Goal: Task Accomplishment & Management: Complete application form

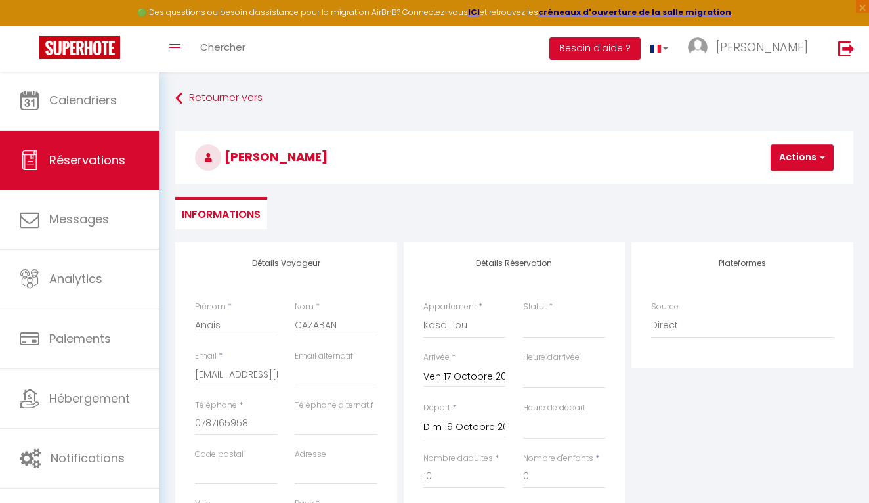
select select
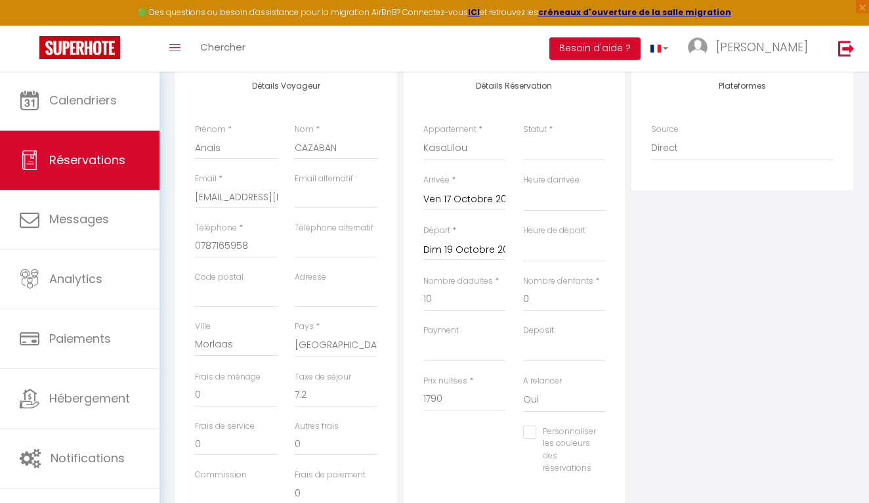
scroll to position [174, 0]
type input "7.2"
drag, startPoint x: 273, startPoint y: 195, endPoint x: 162, endPoint y: 192, distance: 111.6
click at [162, 192] on div "Retourner vers [GEOGRAPHIC_DATA][PERSON_NAME] Actions Enregistrer Actions Enreg…" at bounding box center [515, 263] width 710 height 733
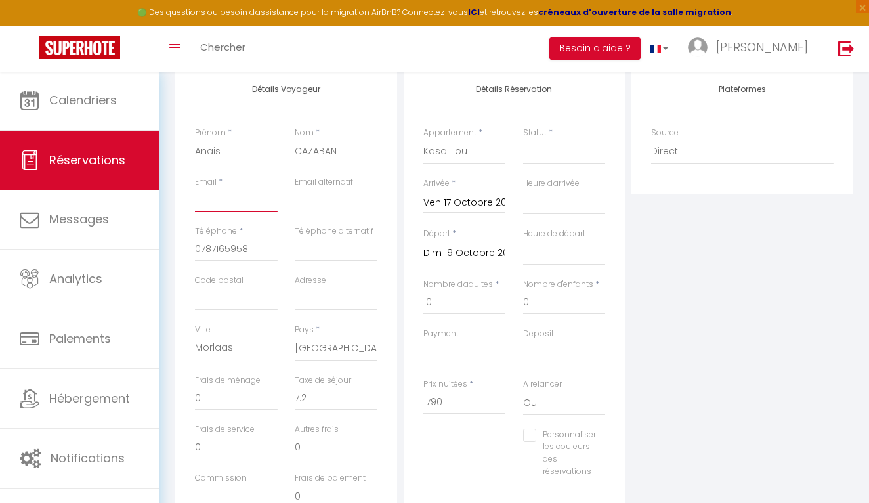
select select
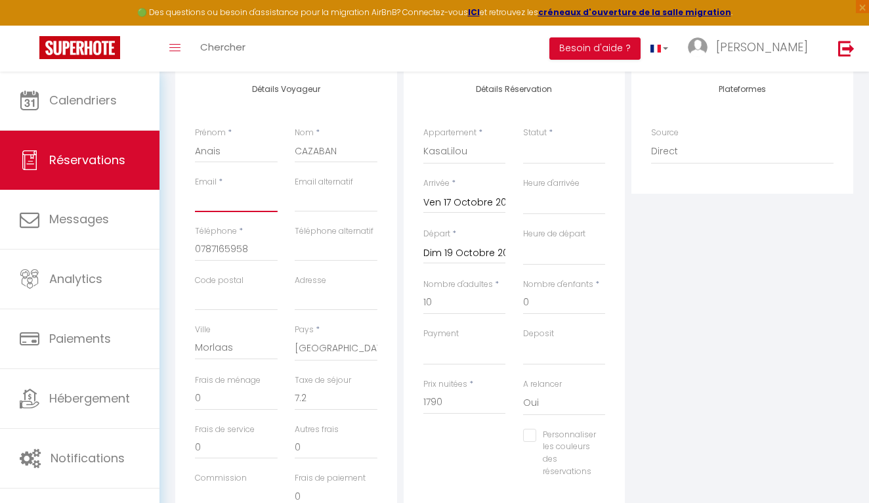
checkbox input "false"
paste input "[EMAIL_ADDRESS][DOMAIN_NAME]"
type input "[EMAIL_ADDRESS][DOMAIN_NAME]"
select select
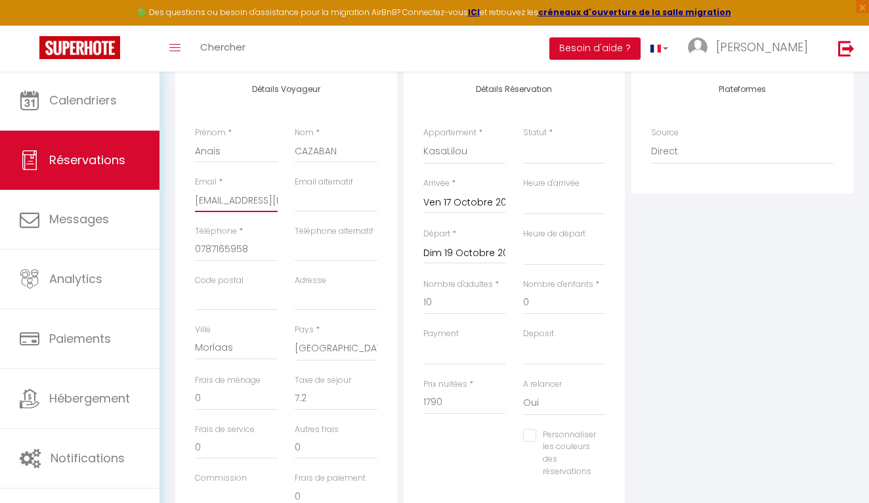
select select
checkbox input "false"
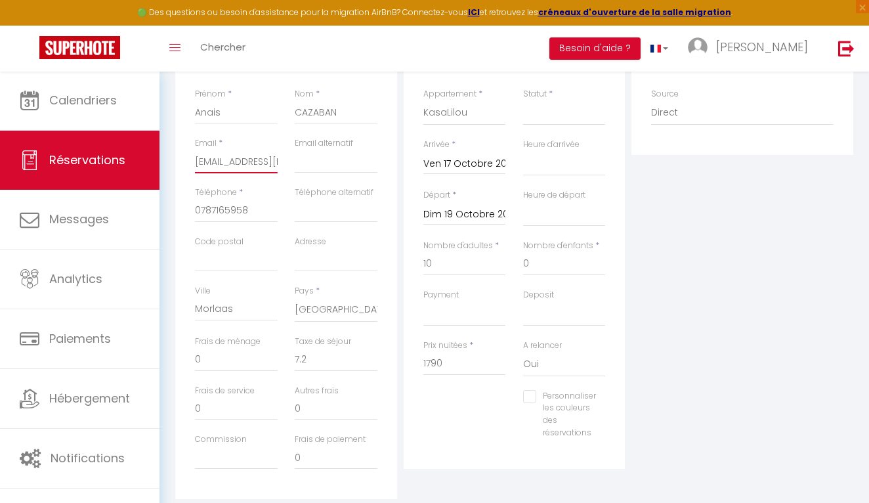
scroll to position [201, 0]
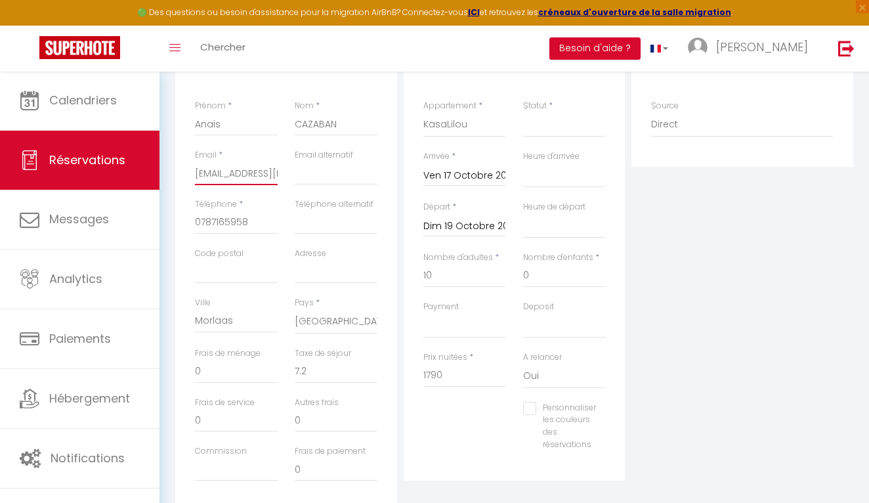
type input "[EMAIL_ADDRESS][DOMAIN_NAME]"
drag, startPoint x: 452, startPoint y: 270, endPoint x: 410, endPoint y: 270, distance: 41.4
click at [410, 270] on div "Détails Réservation Appartement * KasaLilou KasaLodge L'Igloo Guapo Le Conseill…" at bounding box center [515, 260] width 222 height 439
type input "8"
select select
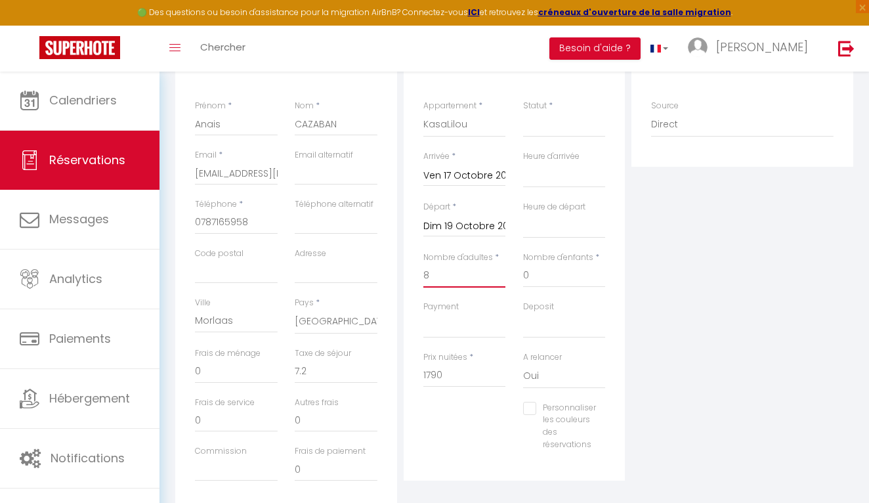
select select
checkbox input "false"
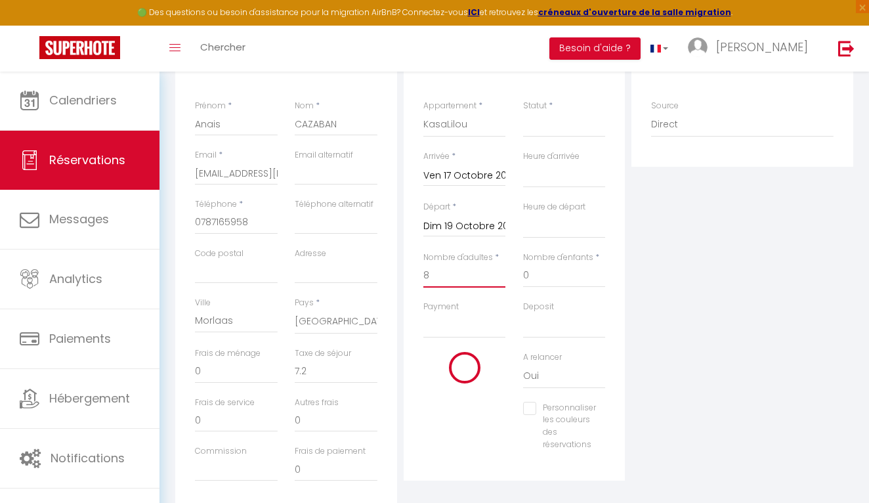
type input "280"
type input "57.6"
select select
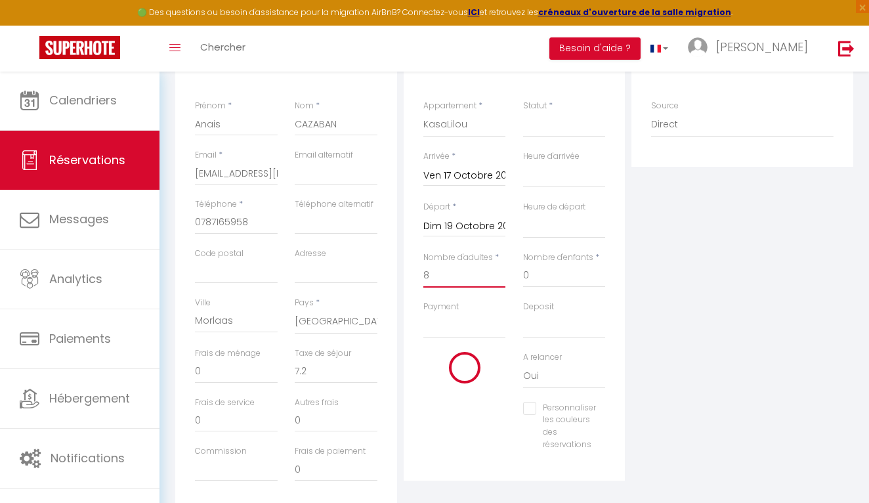
select select
type input "1040"
checkbox input "false"
type input "8"
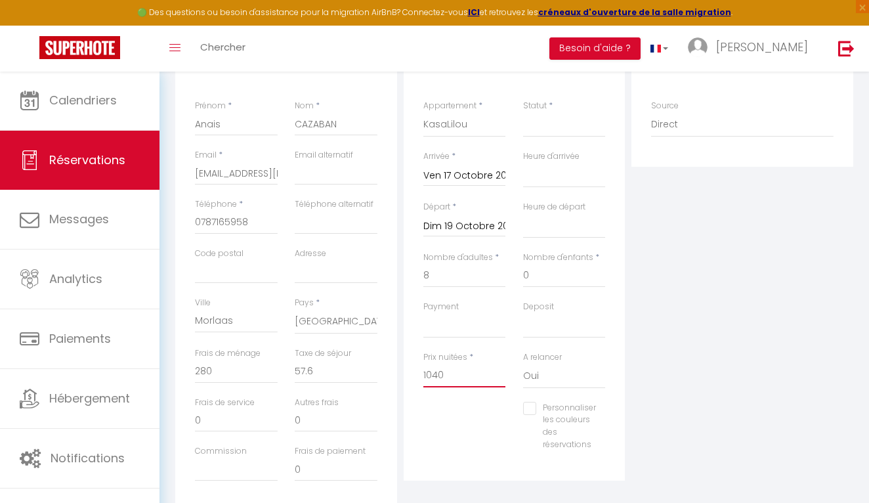
click at [460, 373] on input "1040" at bounding box center [464, 376] width 83 height 24
click at [472, 171] on input "Ven 17 Octobre 2025" at bounding box center [464, 175] width 83 height 17
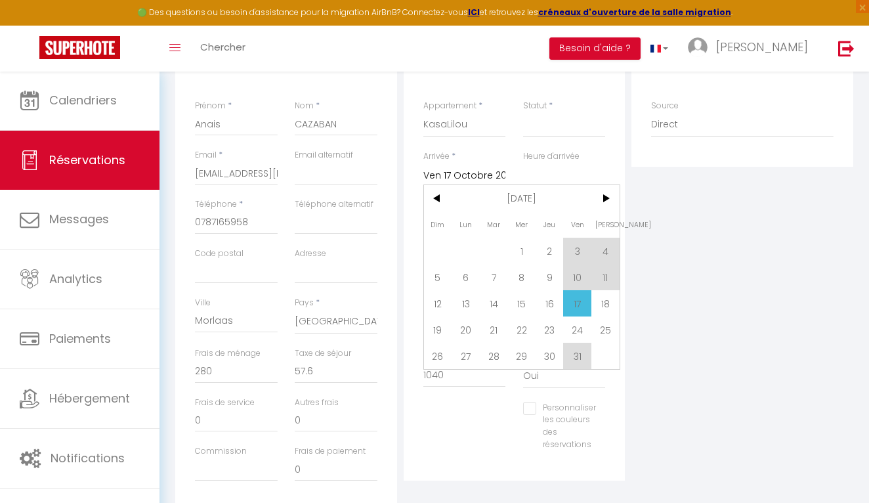
click at [571, 297] on span "17" at bounding box center [577, 303] width 28 height 26
select select
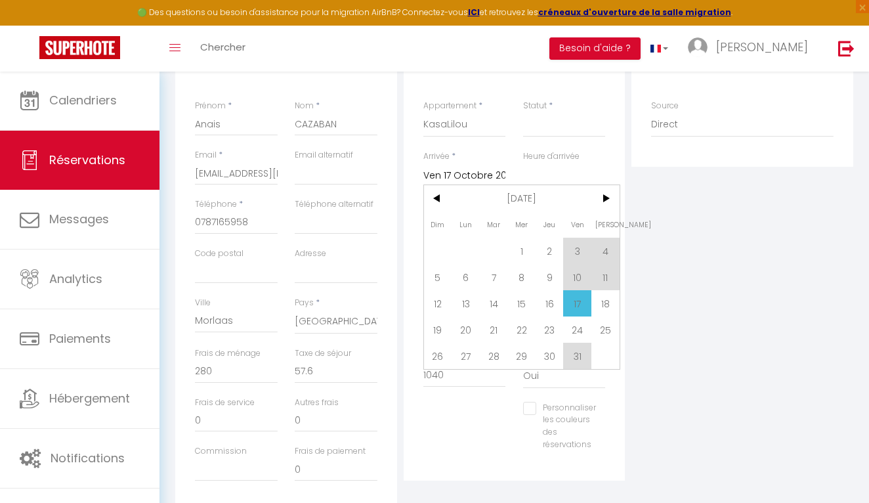
select select
checkbox input "false"
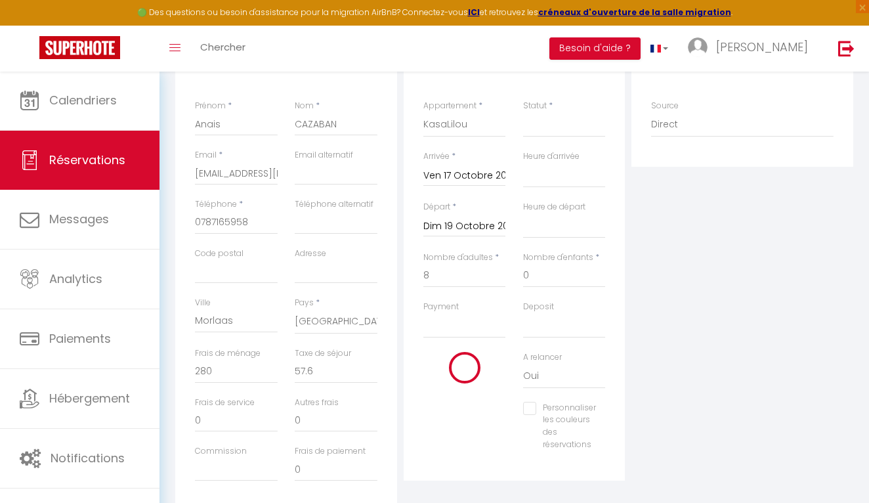
select select
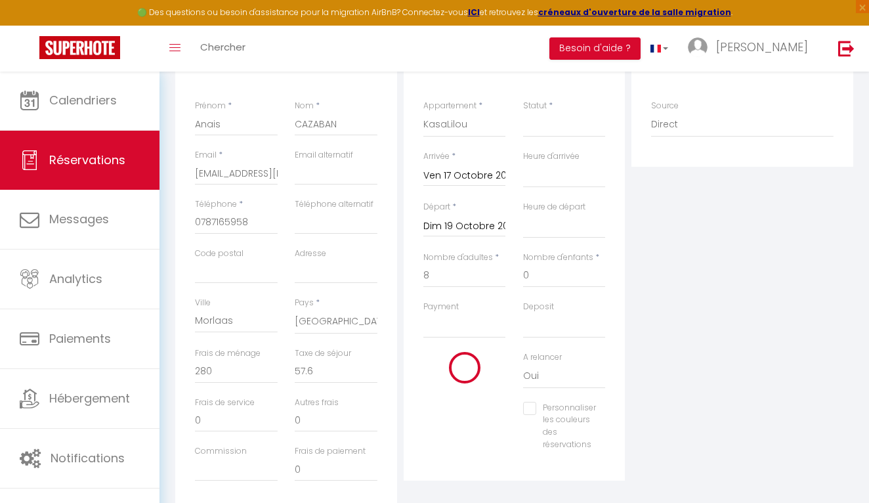
checkbox input "false"
click at [452, 226] on input "Dim 19 Octobre 2025" at bounding box center [464, 226] width 83 height 17
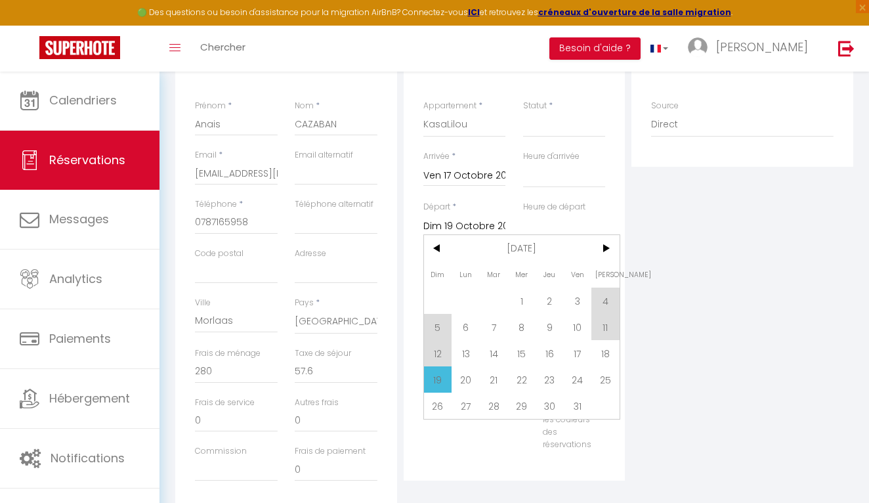
click at [439, 388] on span "19" at bounding box center [438, 379] width 28 height 26
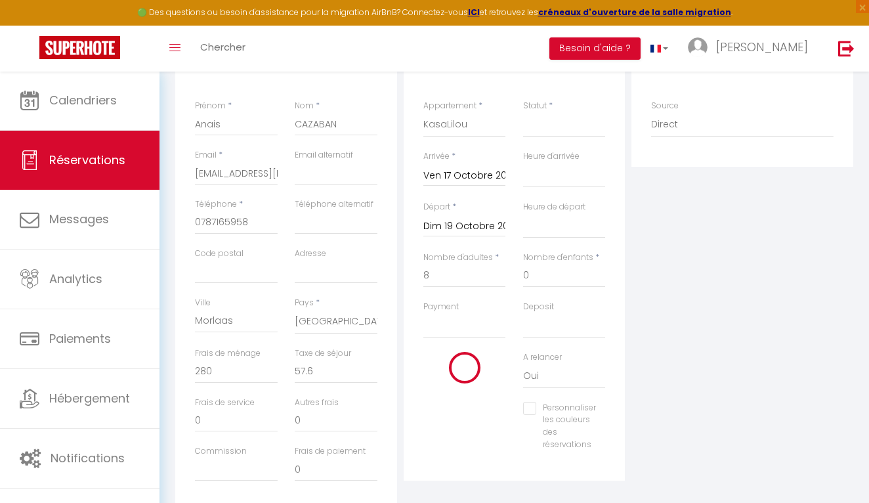
select select
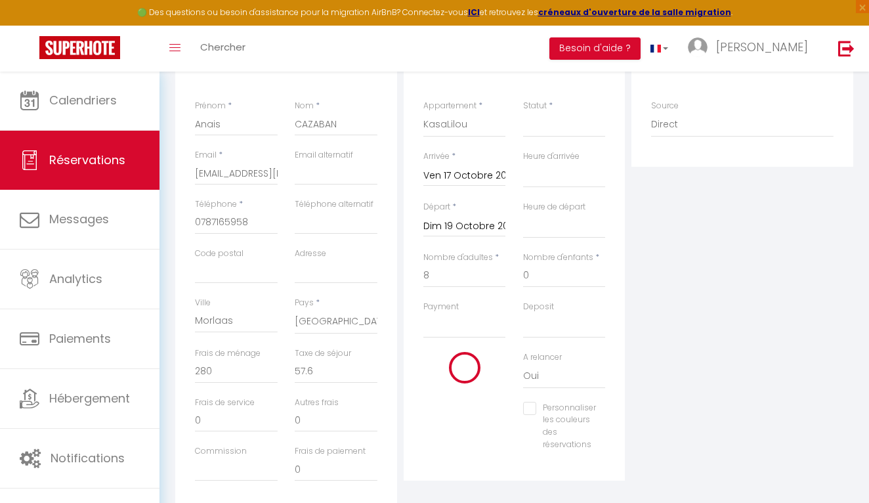
checkbox input "false"
select select
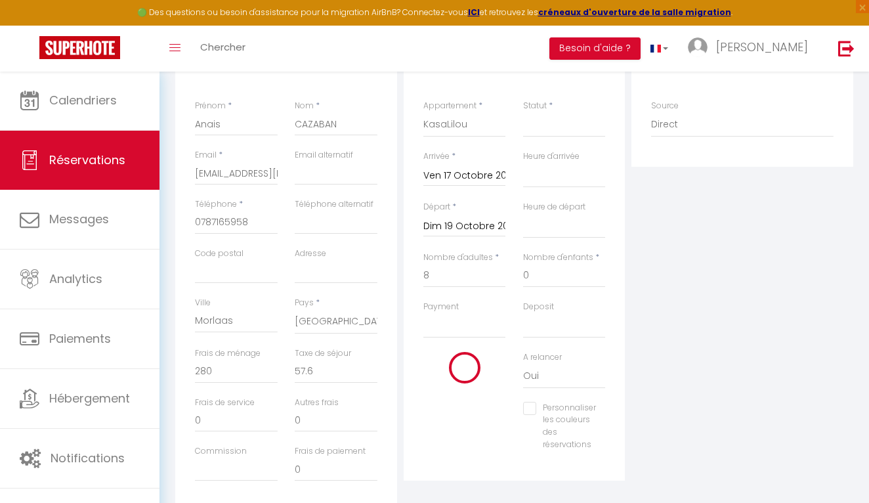
select select
checkbox input "false"
click at [454, 374] on input "1040" at bounding box center [464, 376] width 83 height 24
drag, startPoint x: 454, startPoint y: 374, endPoint x: 414, endPoint y: 372, distance: 39.5
click at [415, 372] on div "Prix nuitées * 1040" at bounding box center [465, 376] width 100 height 51
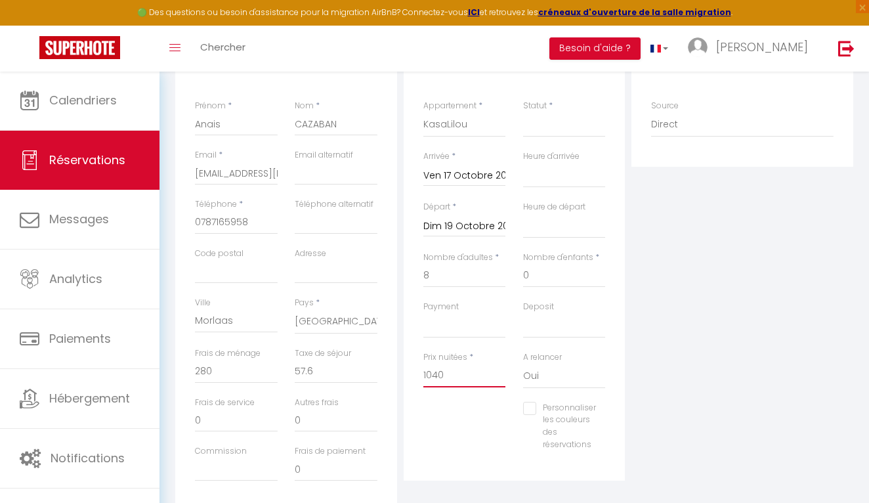
type input "1"
select select
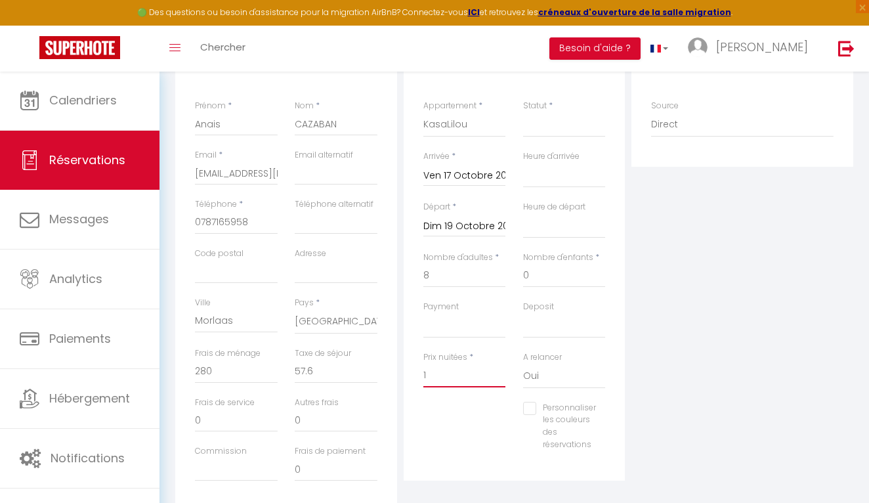
select select
checkbox input "false"
type input "17"
select select
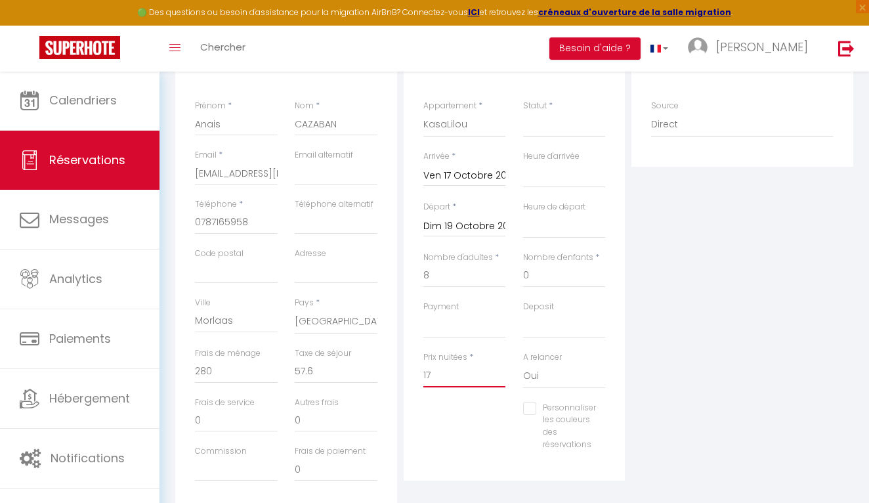
select select
checkbox input "false"
type input "179"
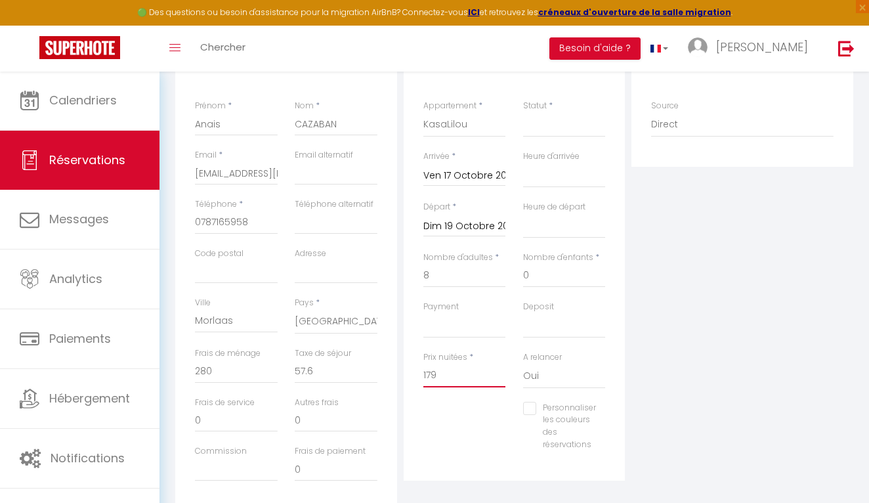
select select
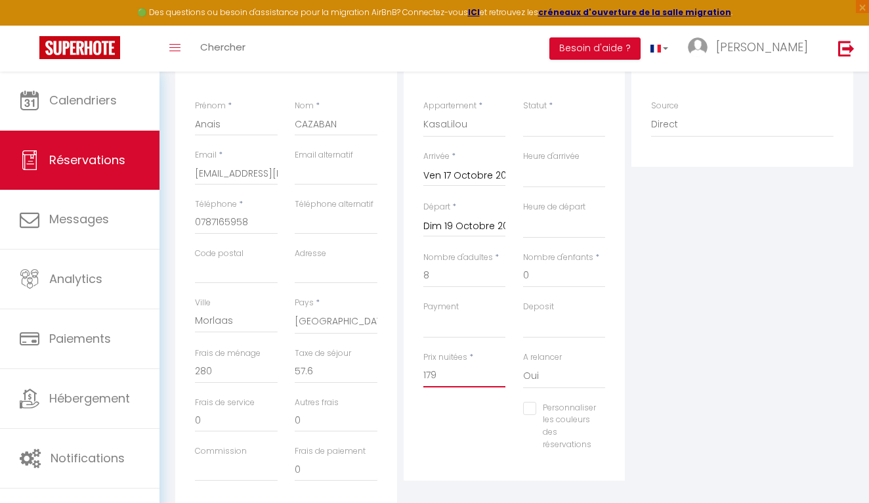
checkbox input "false"
type input "1790"
select select
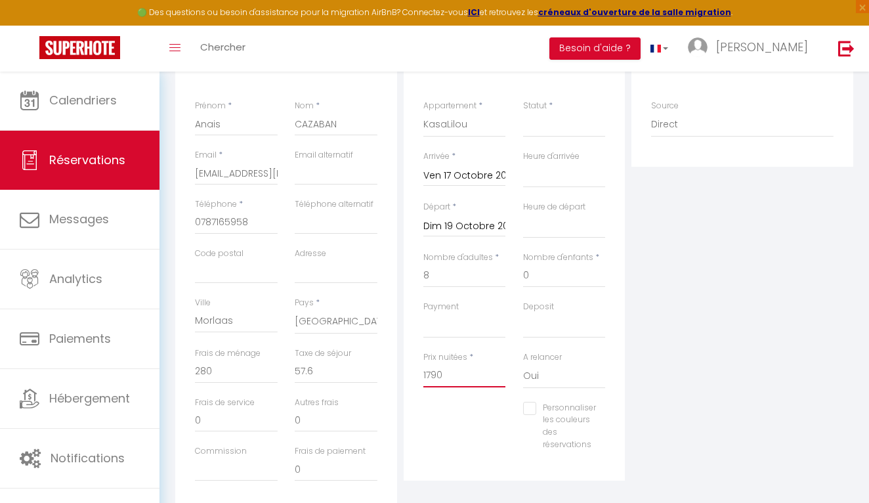
select select
checkbox input "false"
type input "1790"
type input "0"
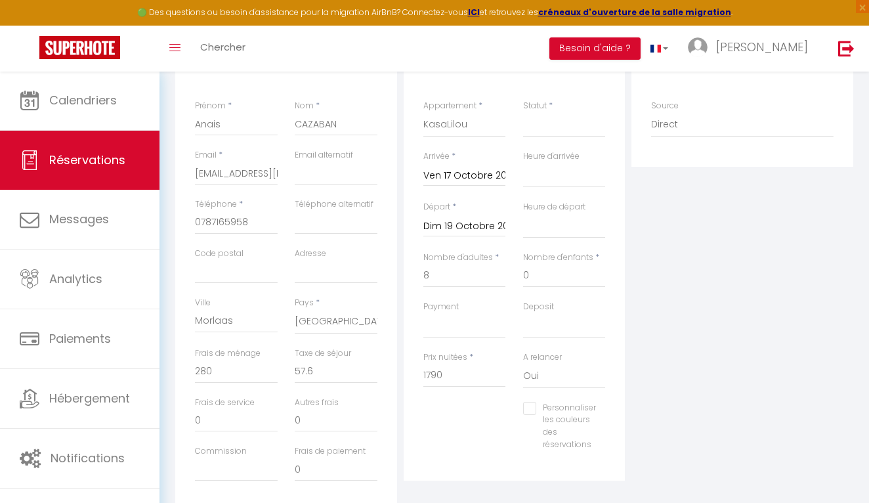
type input "0"
select select
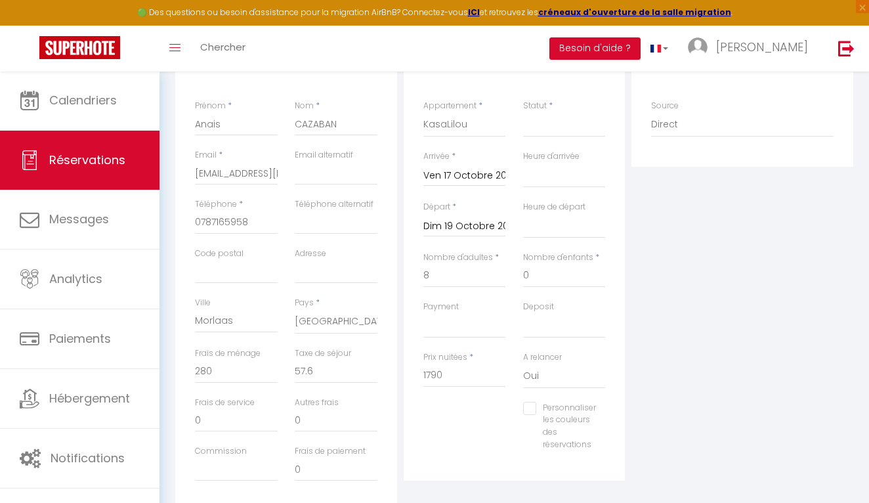
select select
checkbox input "false"
click at [430, 448] on div "Personnaliser les couleurs des réservations #D7092E" at bounding box center [515, 433] width 200 height 62
drag, startPoint x: 303, startPoint y: 364, endPoint x: 286, endPoint y: 364, distance: 17.7
click at [286, 364] on div "Taxe de séjour 0" at bounding box center [336, 371] width 100 height 49
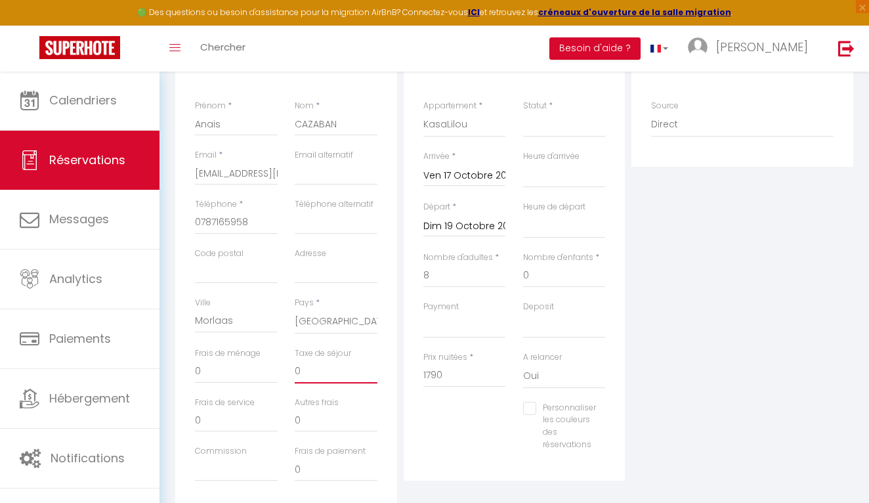
type input "5"
select select
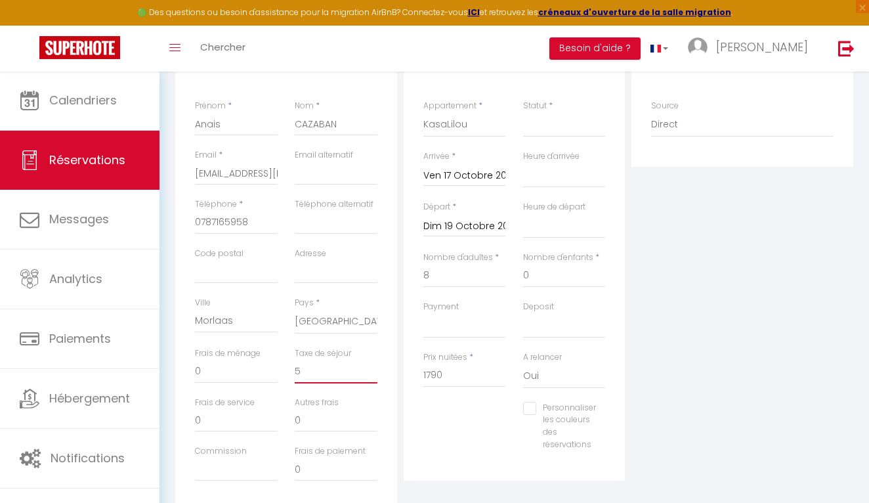
select select
checkbox input "false"
type input "57"
select select
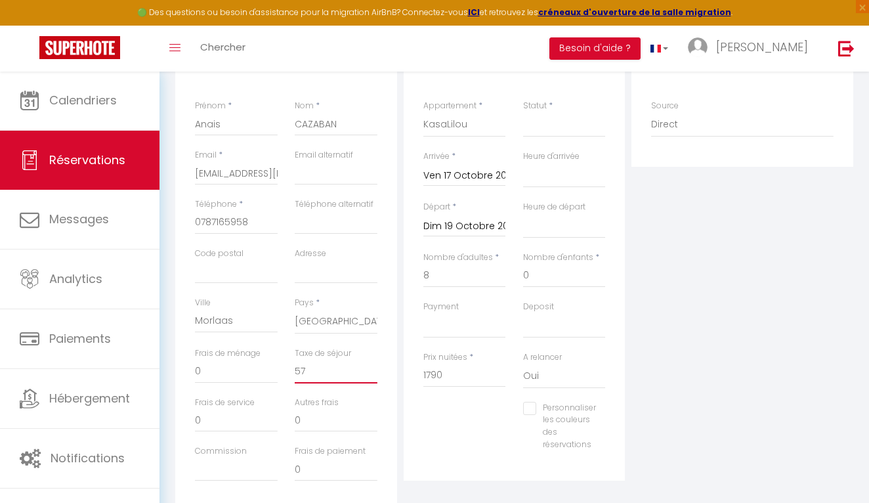
select select
checkbox input "false"
type input "57."
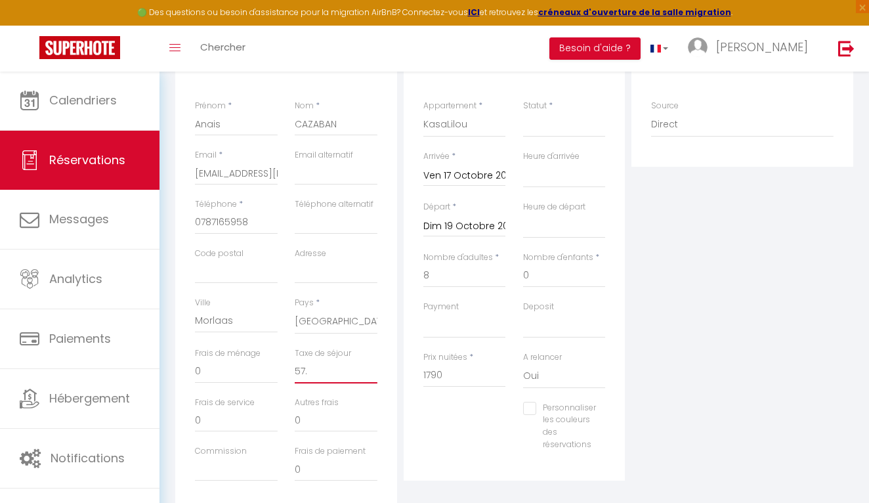
select select
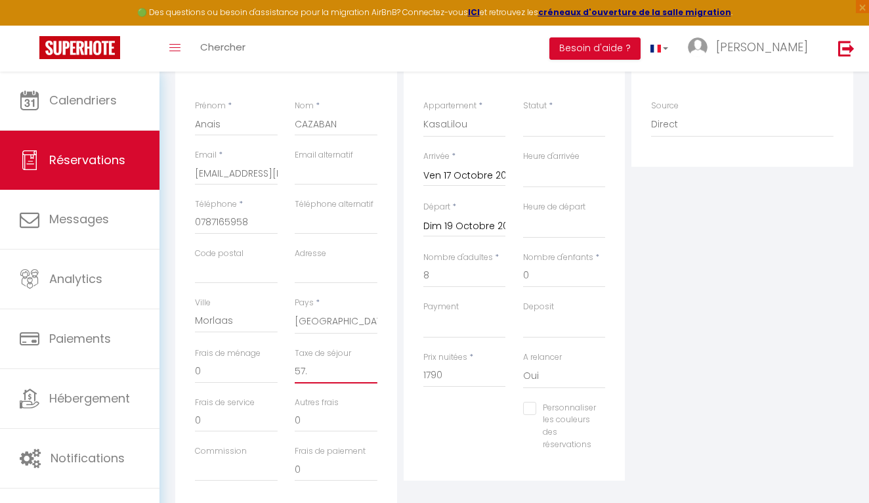
checkbox input "false"
type input "57.6"
select select
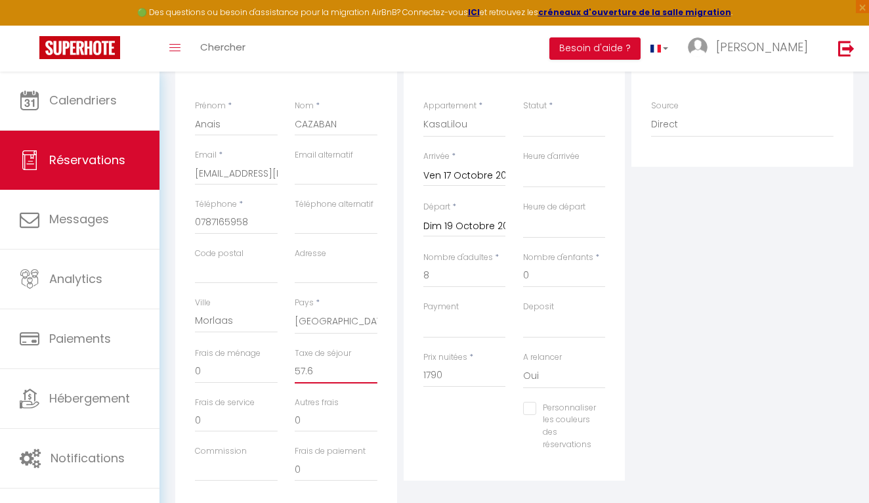
select select
checkbox input "false"
type input "57.6"
click at [450, 408] on div "Personnaliser les couleurs des réservations #D7092E" at bounding box center [515, 433] width 200 height 62
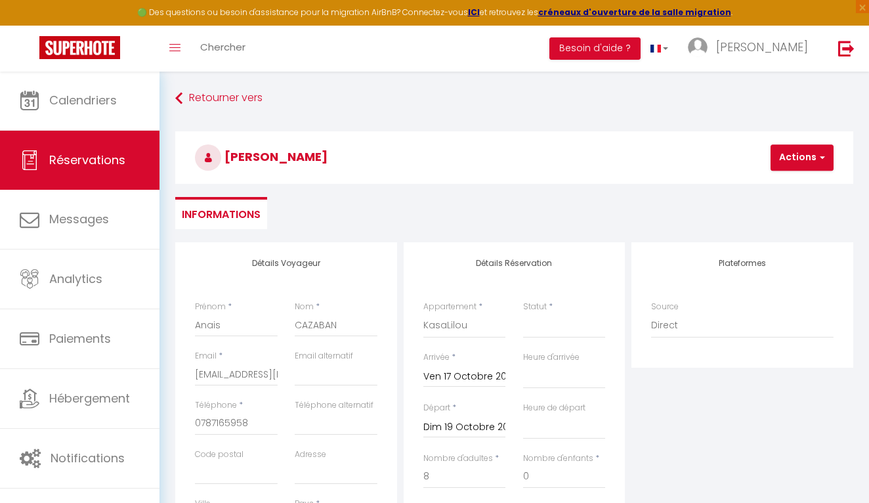
scroll to position [0, 0]
select select "1"
select select
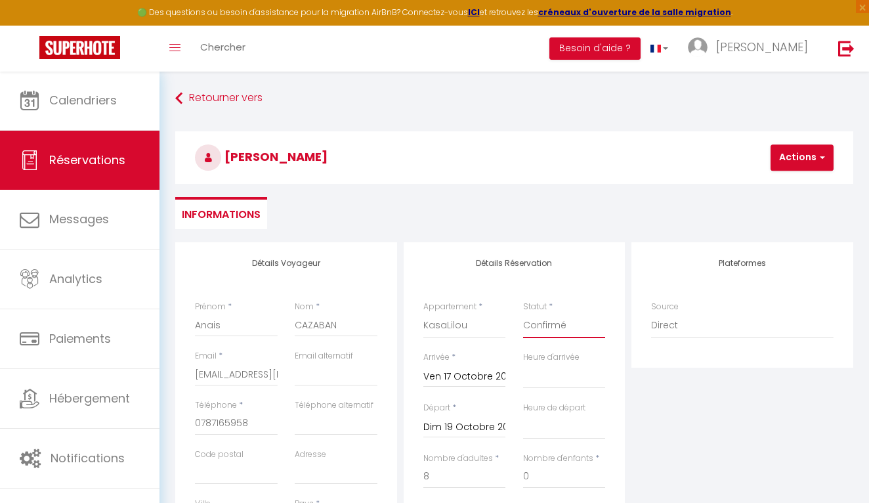
select select
checkbox input "false"
click at [826, 154] on button "Actions" at bounding box center [802, 157] width 63 height 26
click at [805, 190] on link "Enregistrer" at bounding box center [814, 186] width 104 height 17
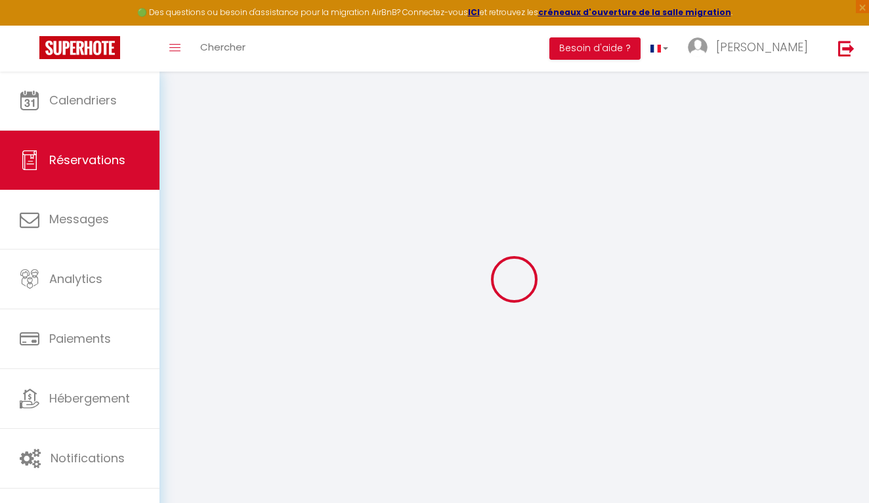
select select "not_cancelled"
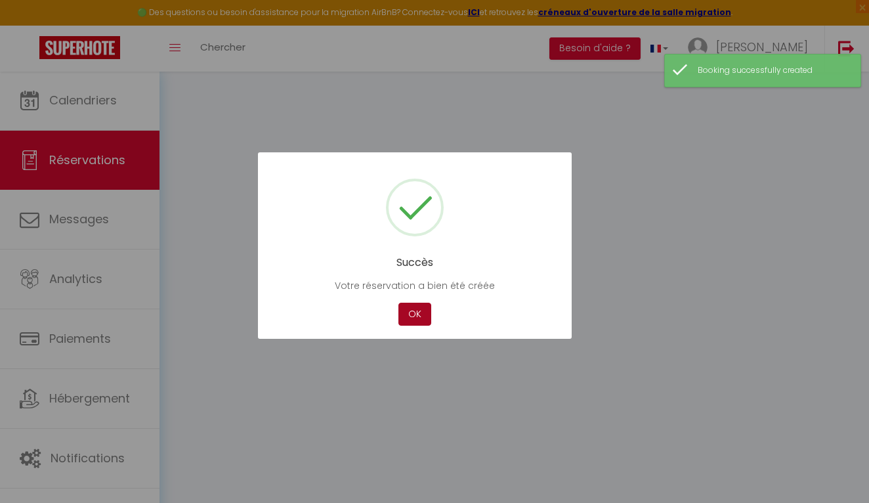
click at [415, 310] on button "OK" at bounding box center [415, 314] width 33 height 23
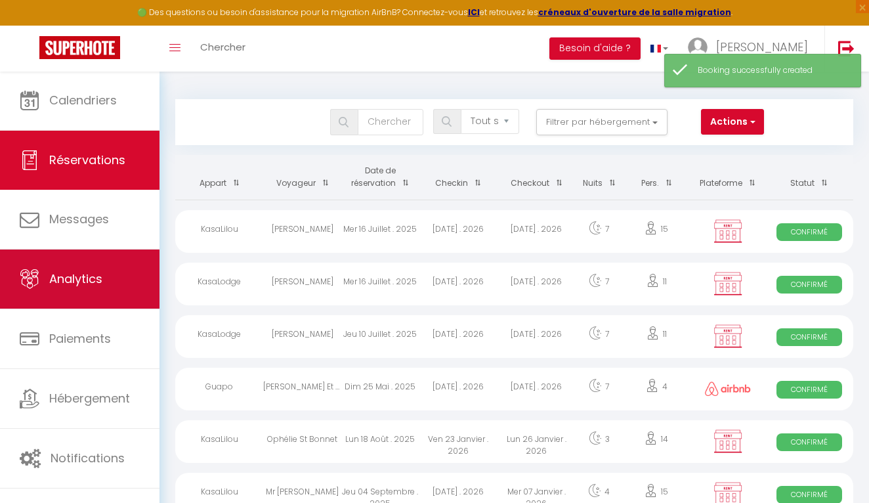
click at [118, 266] on link "Analytics" at bounding box center [80, 278] width 160 height 59
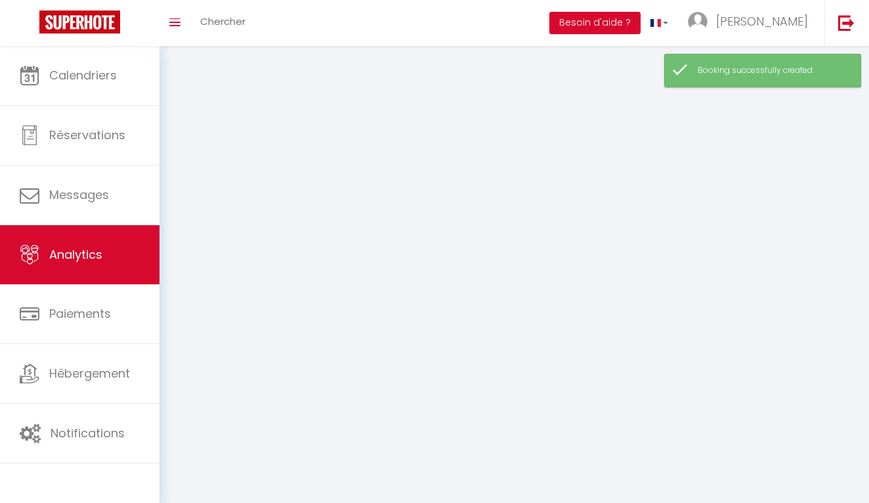
select select "2025"
select select "9"
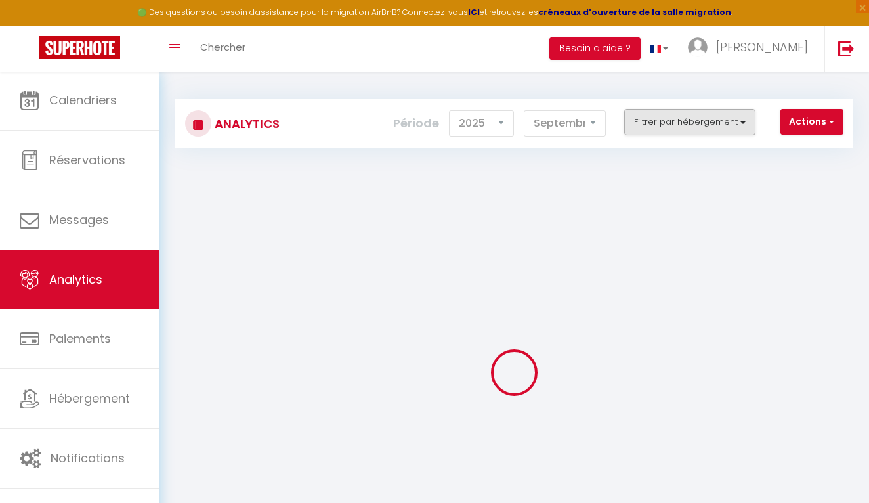
checkbox input "false"
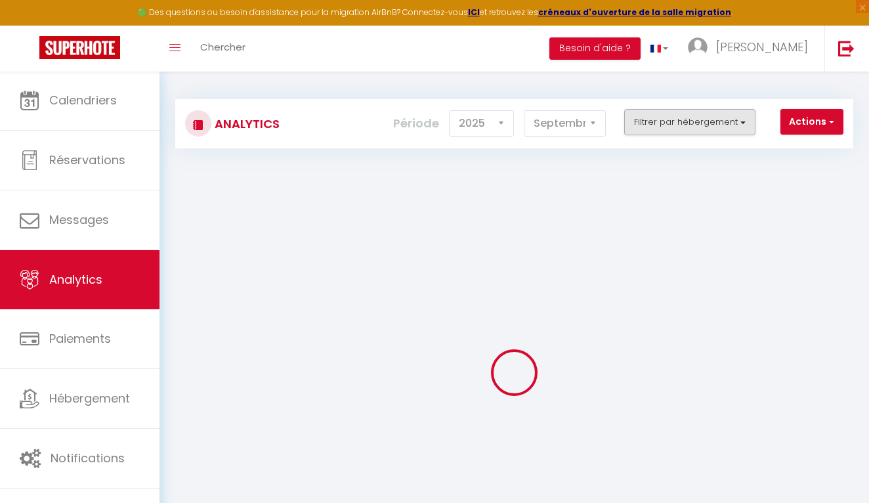
checkbox input "false"
checkbox CARO "false"
checkbox Saint-Lary "false"
checkbox Terrasse "false"
checkbox input "false"
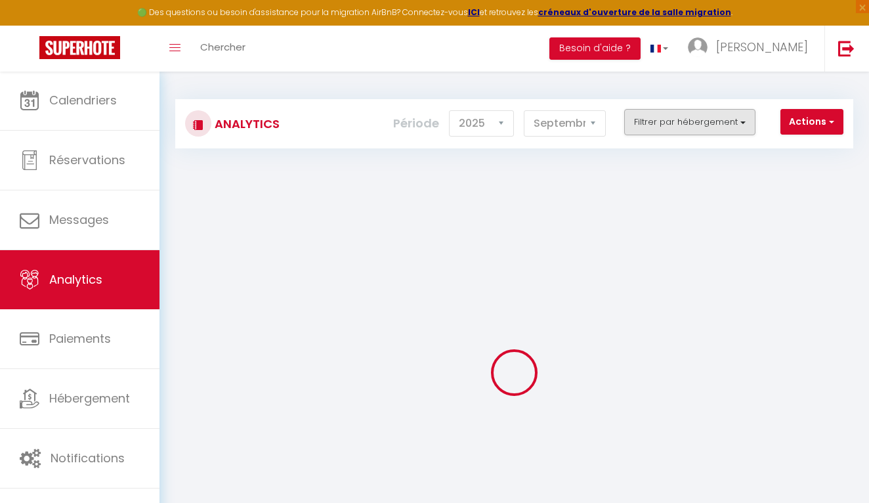
checkbox Conseiller "false"
click at [664, 119] on button "Filtrer par hébergement" at bounding box center [689, 122] width 131 height 26
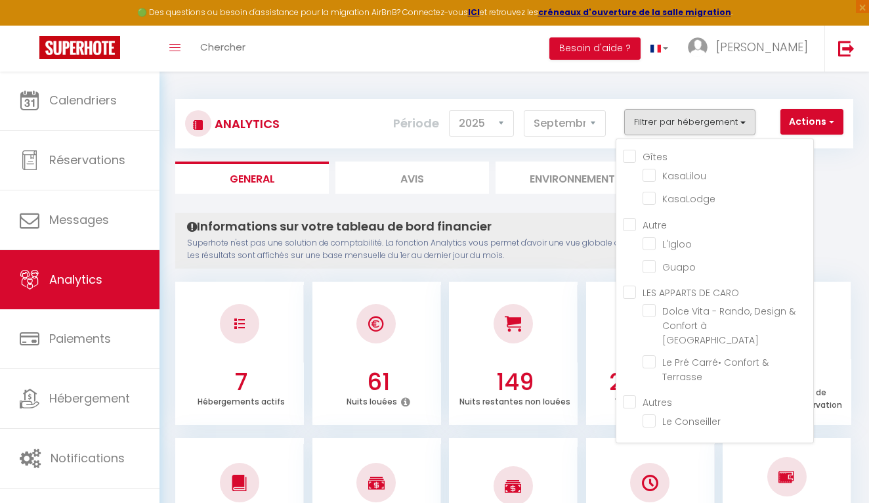
click at [631, 156] on input "Gîtes" at bounding box center [718, 155] width 190 height 13
checkbox input "true"
checkbox input "false"
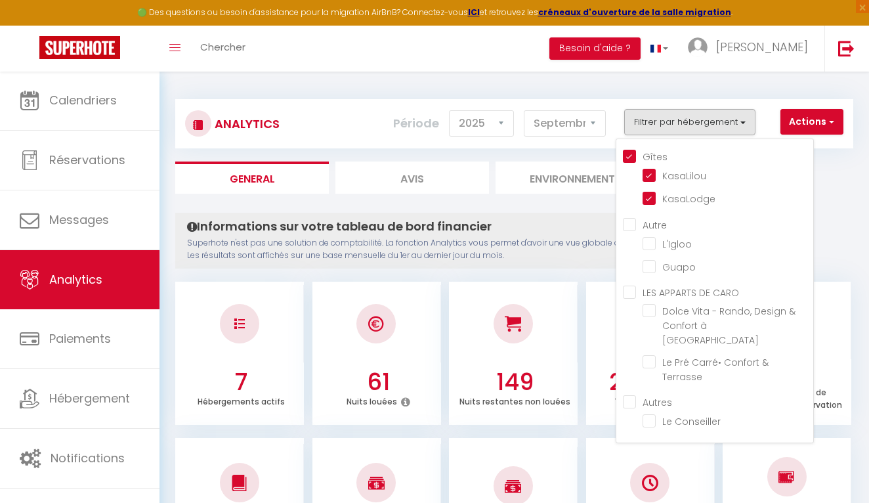
checkbox input "false"
checkbox Saint-Lary "false"
checkbox Terrasse "false"
checkbox Conseiller "false"
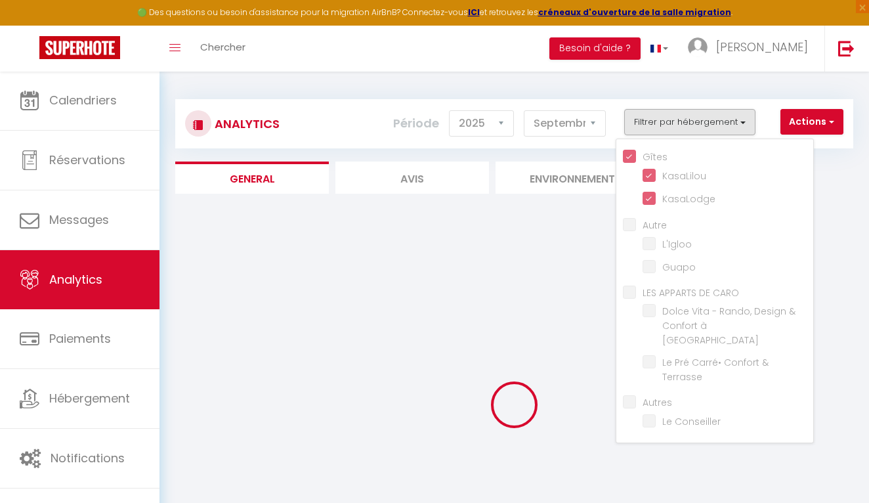
checkbox input "false"
checkbox Saint-Lary "false"
checkbox Terrasse "false"
checkbox Conseiller "false"
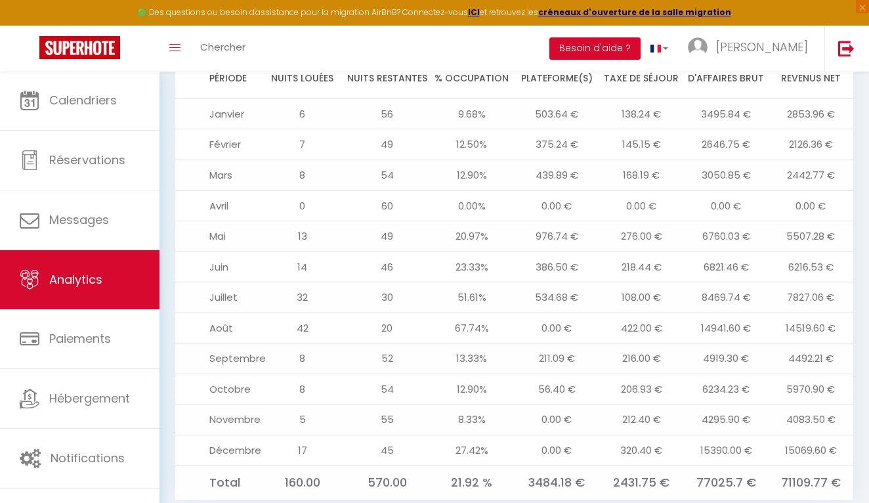
scroll to position [1420, 0]
